Goal: Information Seeking & Learning: Learn about a topic

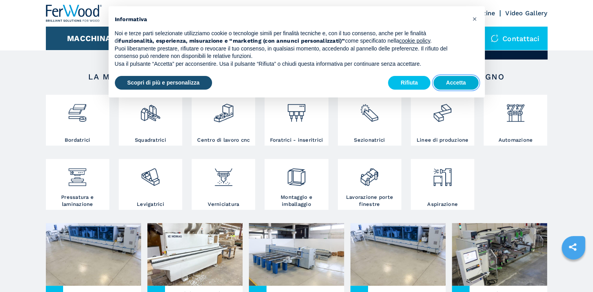
click at [467, 83] on button "Accetta" at bounding box center [455, 83] width 45 height 14
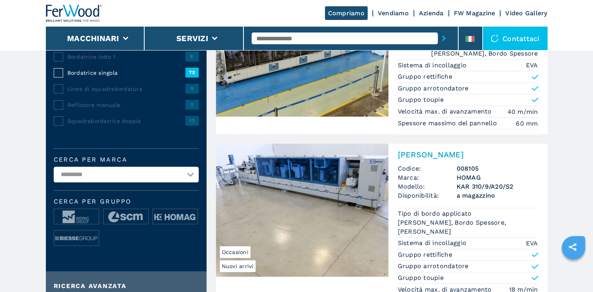
scroll to position [157, 0]
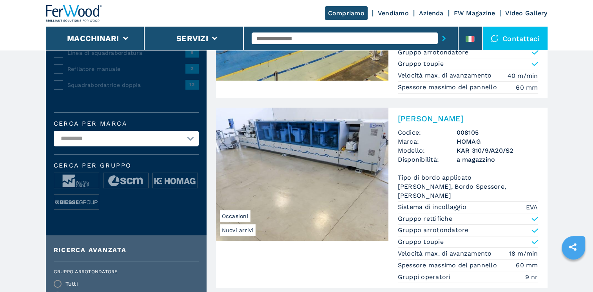
click at [191, 137] on select "**********" at bounding box center [126, 139] width 145 height 16
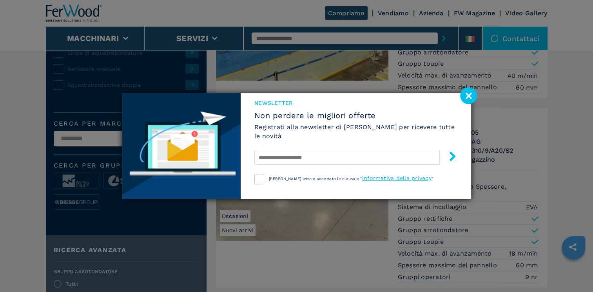
select select "*****"
click at [54, 131] on select "**********" at bounding box center [126, 139] width 145 height 16
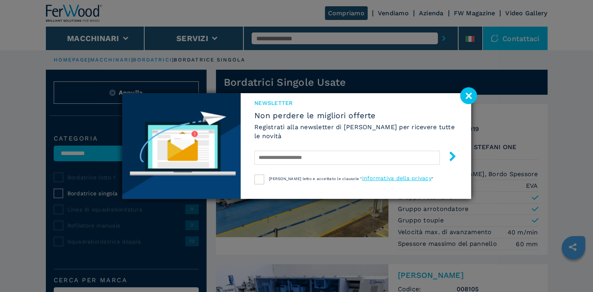
click at [468, 97] on image at bounding box center [468, 95] width 17 height 17
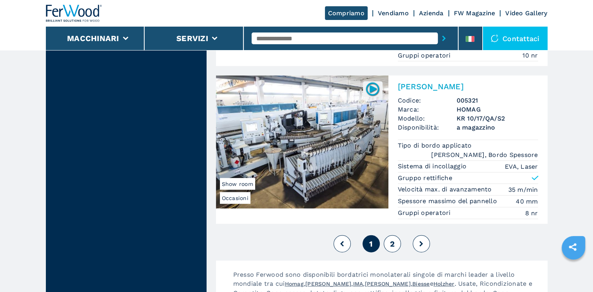
scroll to position [2115, 0]
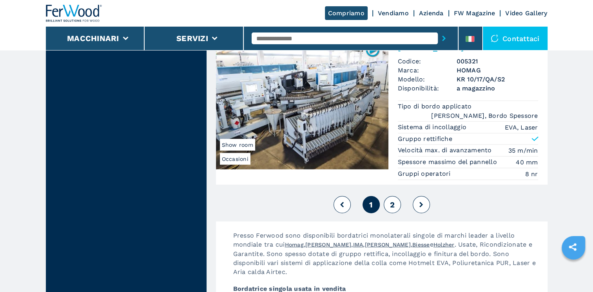
click at [422, 202] on icon at bounding box center [421, 204] width 4 height 5
select select
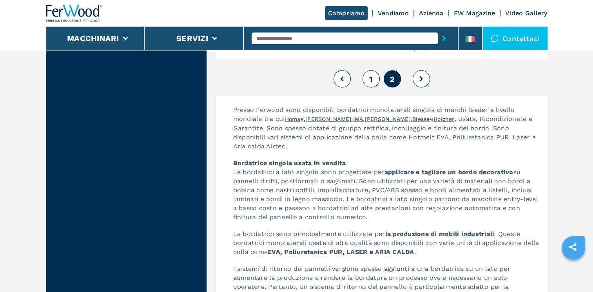
scroll to position [1606, 0]
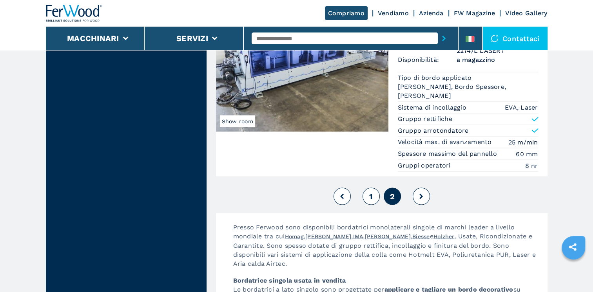
click at [423, 194] on button at bounding box center [420, 196] width 17 height 17
click at [338, 190] on button at bounding box center [341, 196] width 17 height 17
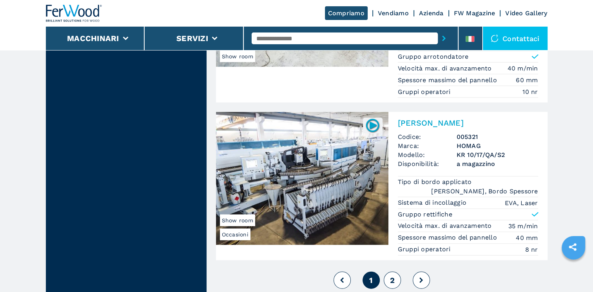
scroll to position [2037, 0]
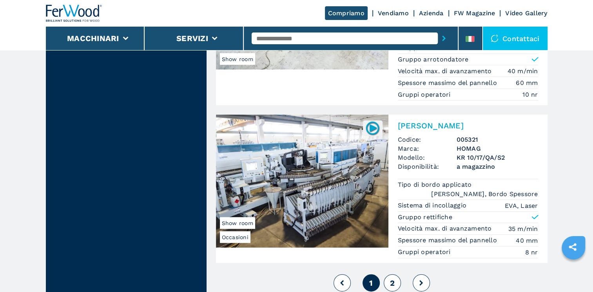
click at [392, 278] on span "2" at bounding box center [391, 282] width 5 height 9
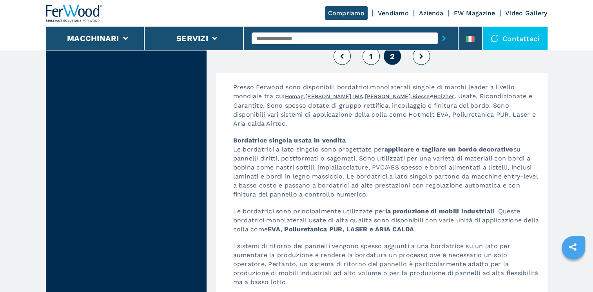
scroll to position [1567, 0]
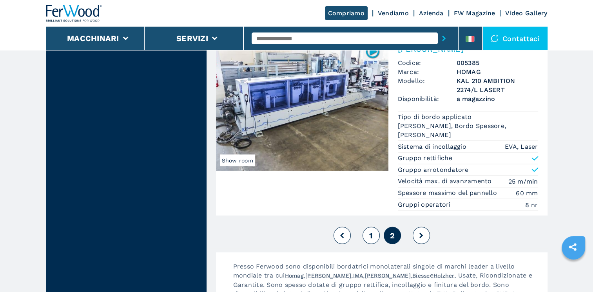
click at [338, 233] on button at bounding box center [341, 235] width 17 height 17
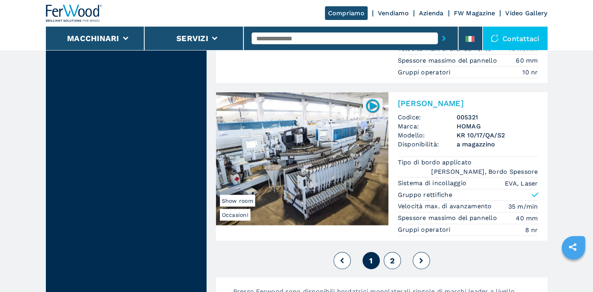
scroll to position [2037, 0]
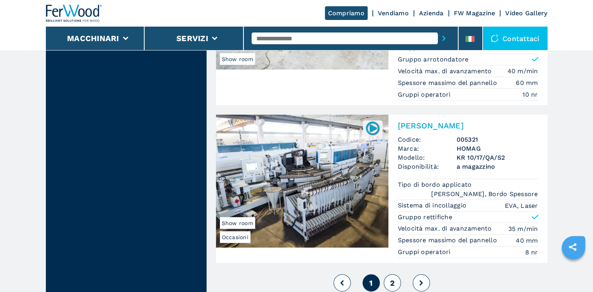
click at [421, 280] on icon at bounding box center [421, 282] width 4 height 5
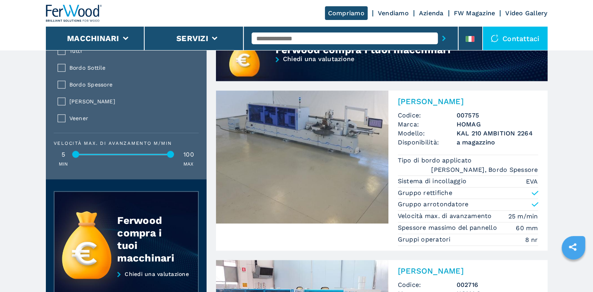
scroll to position [783, 0]
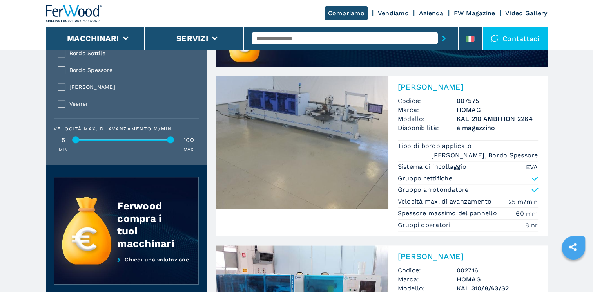
click at [335, 183] on img at bounding box center [302, 142] width 172 height 133
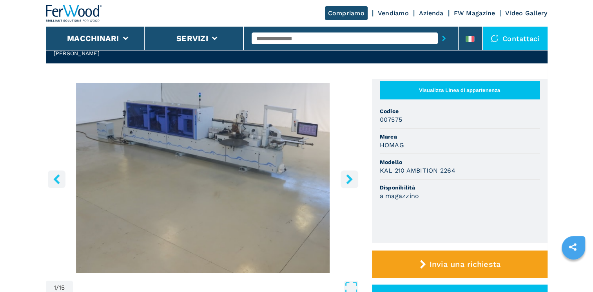
scroll to position [39, 0]
click at [348, 178] on icon "right-button" at bounding box center [349, 179] width 6 height 10
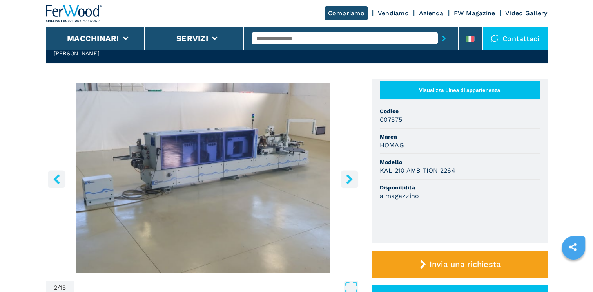
click at [348, 178] on icon "right-button" at bounding box center [349, 179] width 6 height 10
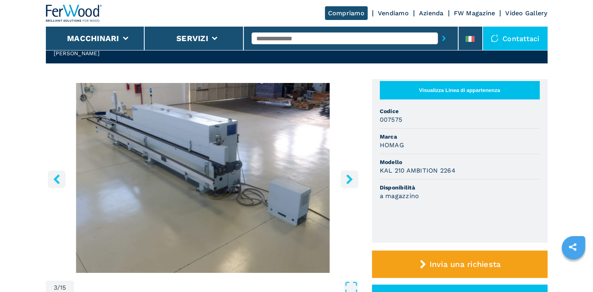
click at [348, 178] on icon "right-button" at bounding box center [349, 179] width 6 height 10
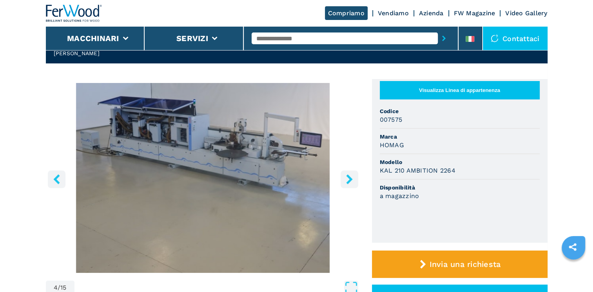
click at [348, 178] on icon "right-button" at bounding box center [349, 179] width 6 height 10
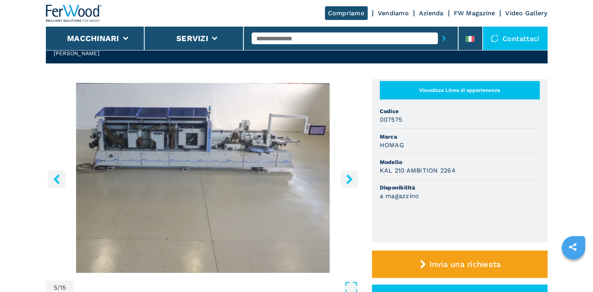
click at [348, 178] on icon "right-button" at bounding box center [349, 179] width 6 height 10
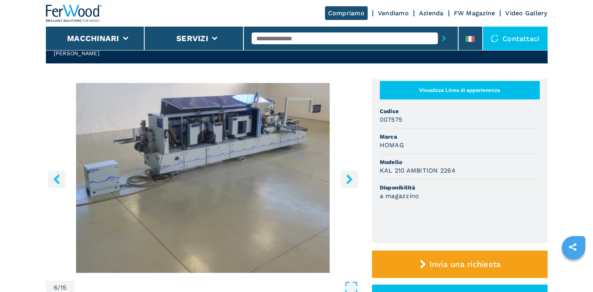
click at [348, 178] on icon "right-button" at bounding box center [349, 179] width 6 height 10
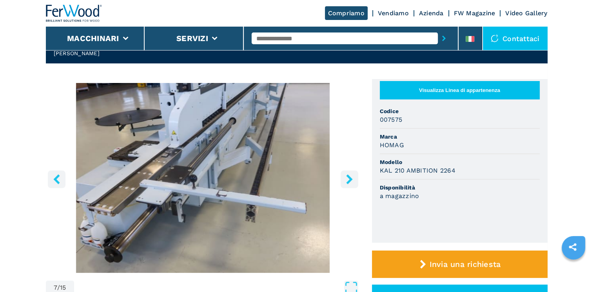
click at [348, 178] on icon "right-button" at bounding box center [349, 179] width 6 height 10
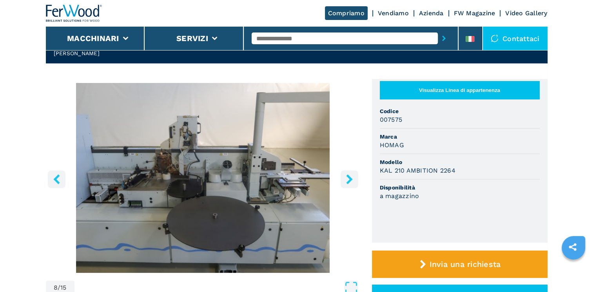
click at [348, 178] on icon "right-button" at bounding box center [349, 179] width 6 height 10
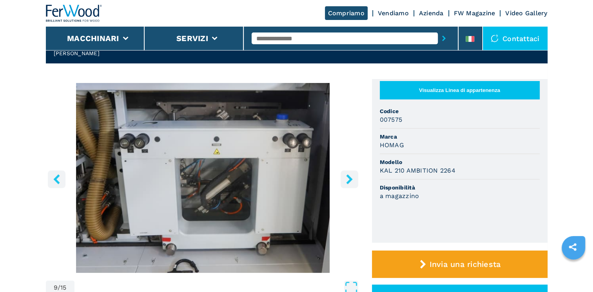
click at [348, 178] on icon "right-button" at bounding box center [349, 179] width 6 height 10
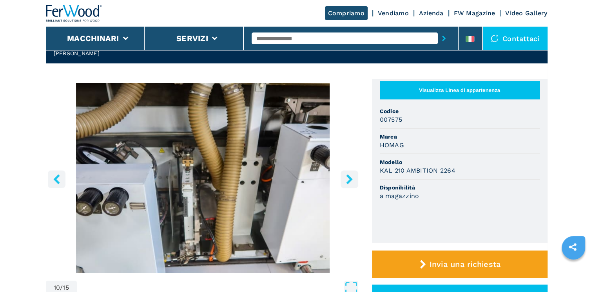
click at [348, 178] on icon "right-button" at bounding box center [349, 179] width 6 height 10
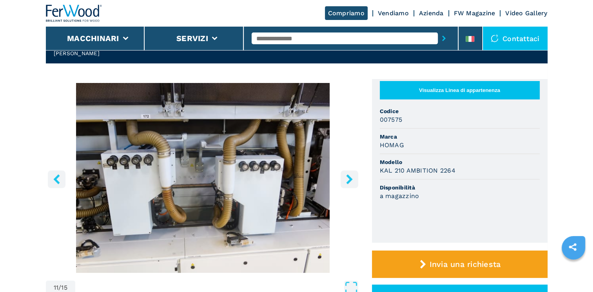
click at [348, 178] on icon "right-button" at bounding box center [349, 179] width 6 height 10
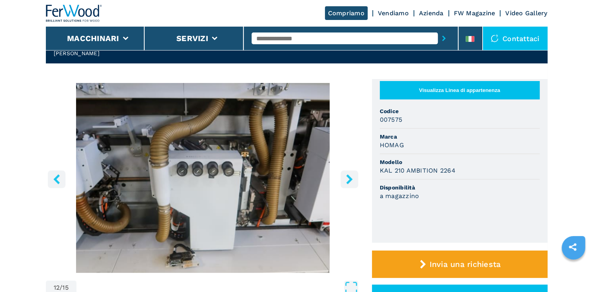
click at [348, 178] on icon "right-button" at bounding box center [349, 179] width 6 height 10
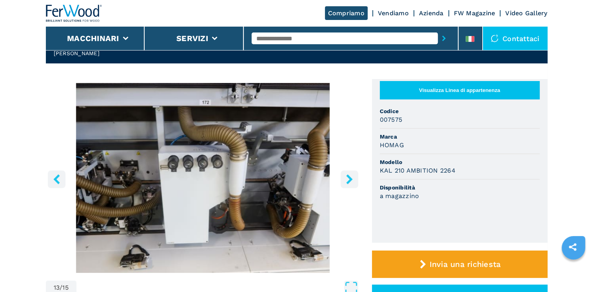
click at [348, 178] on icon "right-button" at bounding box center [349, 179] width 6 height 10
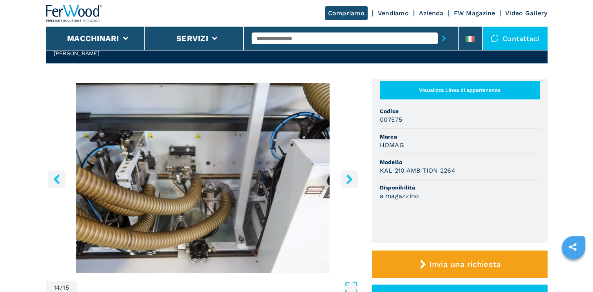
click at [348, 178] on icon "right-button" at bounding box center [349, 179] width 6 height 10
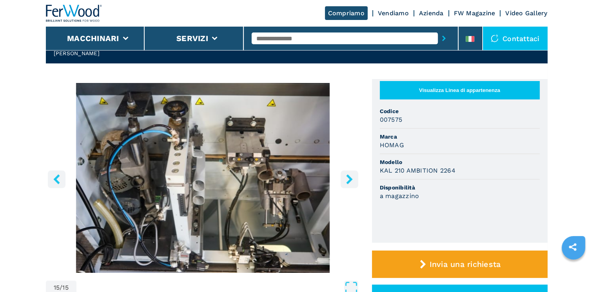
click at [348, 178] on icon "right-button" at bounding box center [349, 179] width 6 height 10
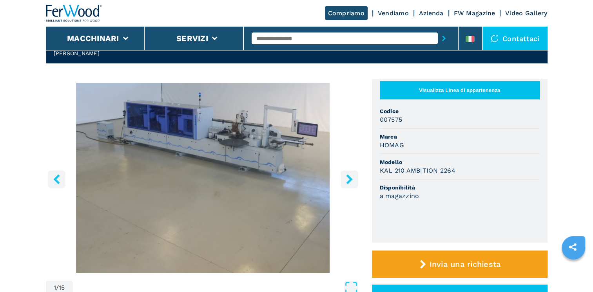
click at [348, 178] on icon "right-button" at bounding box center [349, 179] width 6 height 10
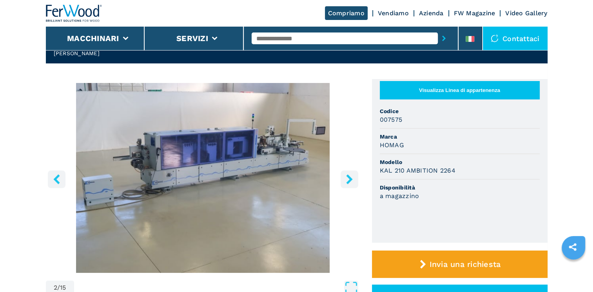
click at [348, 178] on icon "right-button" at bounding box center [349, 179] width 6 height 10
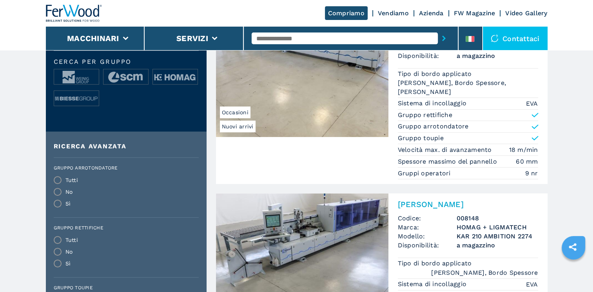
scroll to position [274, 0]
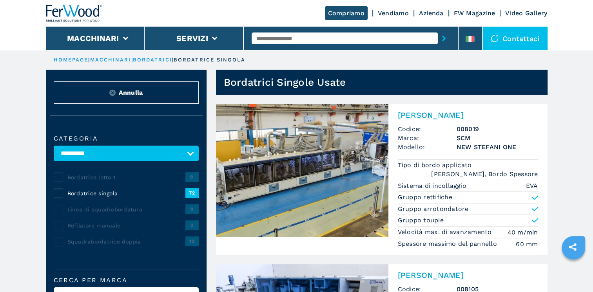
click at [95, 96] on button "Annulla" at bounding box center [126, 92] width 145 height 22
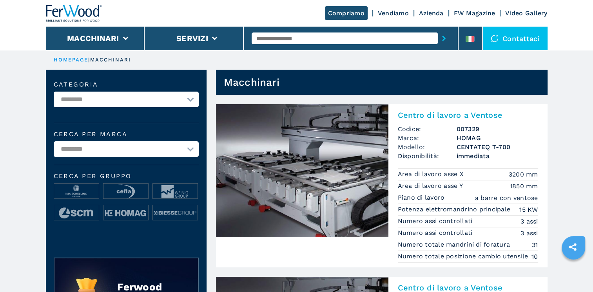
click at [192, 98] on select "**********" at bounding box center [126, 100] width 145 height 16
select select "**********"
click at [54, 92] on select "**********" at bounding box center [126, 100] width 145 height 16
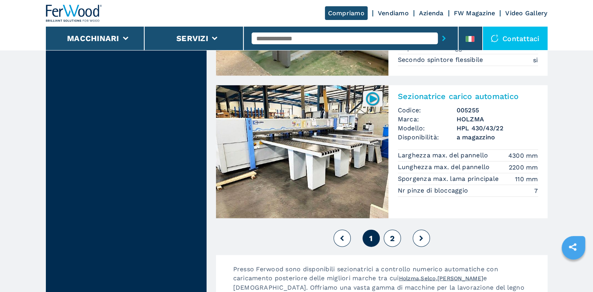
scroll to position [1717, 0]
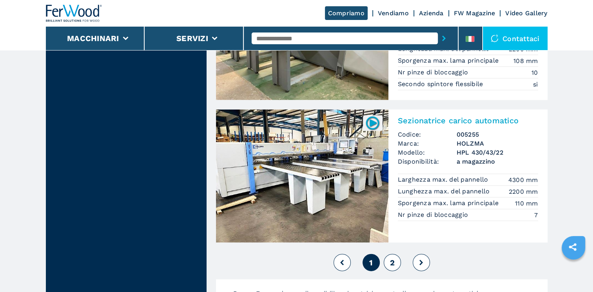
click at [373, 119] on img at bounding box center [372, 123] width 15 height 15
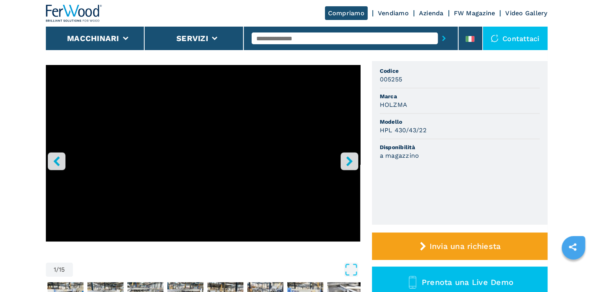
scroll to position [78, 0]
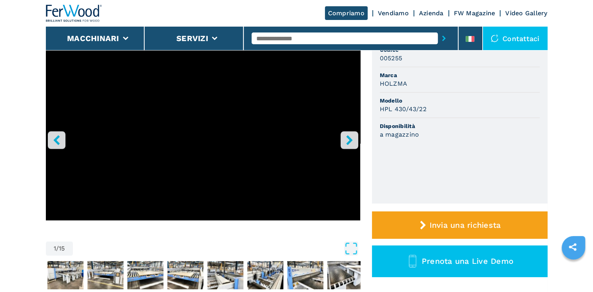
click at [349, 138] on icon "right-button" at bounding box center [349, 140] width 6 height 10
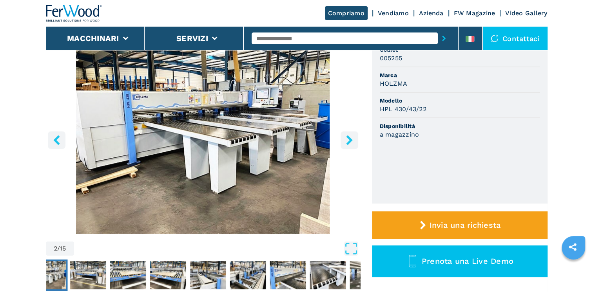
click at [349, 138] on icon "right-button" at bounding box center [349, 140] width 6 height 10
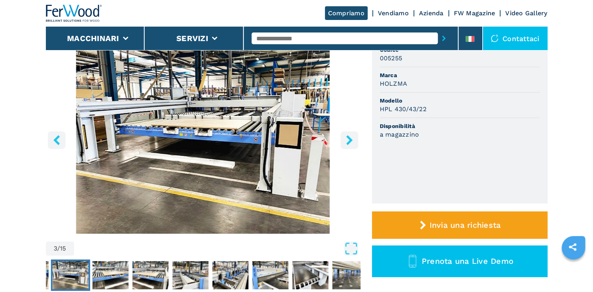
click at [348, 139] on icon "right-button" at bounding box center [349, 140] width 6 height 10
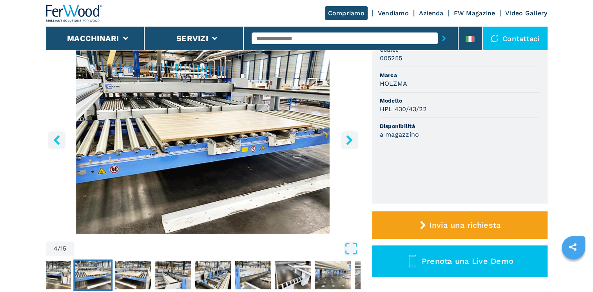
click at [348, 139] on icon "right-button" at bounding box center [349, 140] width 6 height 10
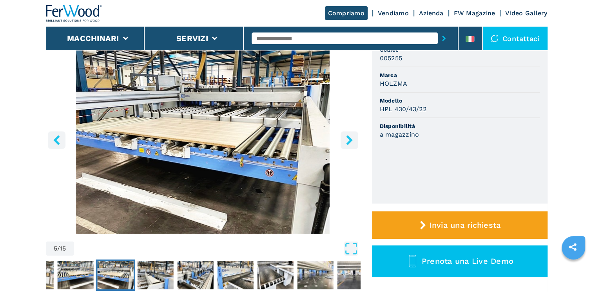
click at [348, 139] on icon "right-button" at bounding box center [349, 140] width 6 height 10
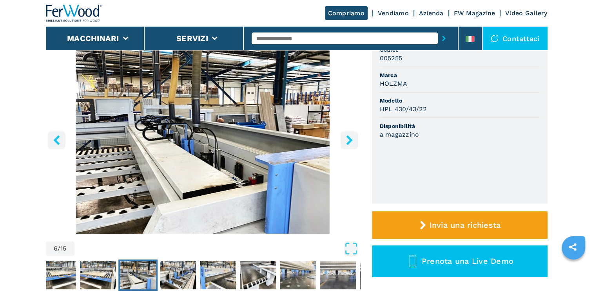
click at [348, 139] on icon "right-button" at bounding box center [349, 140] width 6 height 10
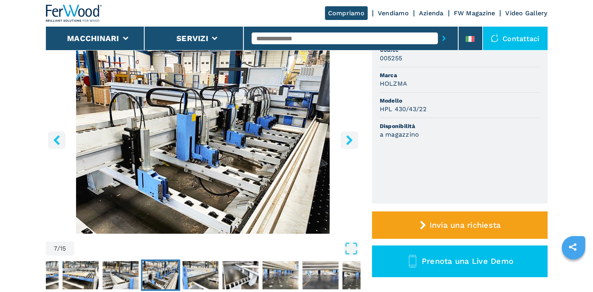
click at [348, 139] on icon "right-button" at bounding box center [349, 140] width 6 height 10
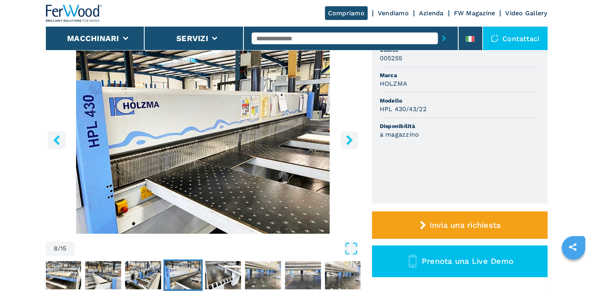
click at [348, 139] on icon "right-button" at bounding box center [349, 140] width 6 height 10
